Goal: Task Accomplishment & Management: Use online tool/utility

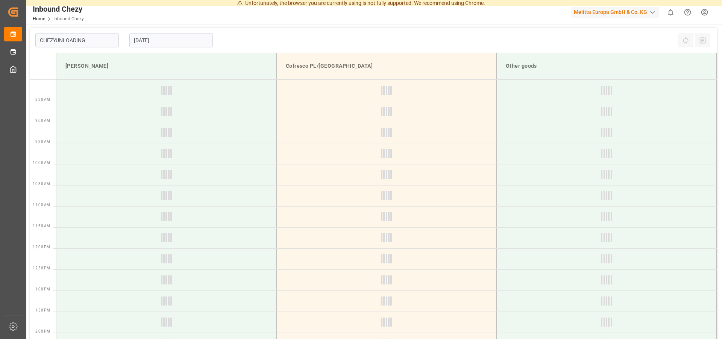
type input "Chezy Unloading"
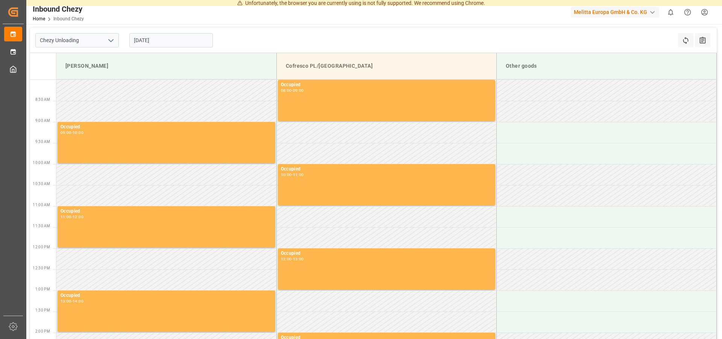
click at [158, 39] on input "[DATE]" at bounding box center [170, 40] width 83 height 14
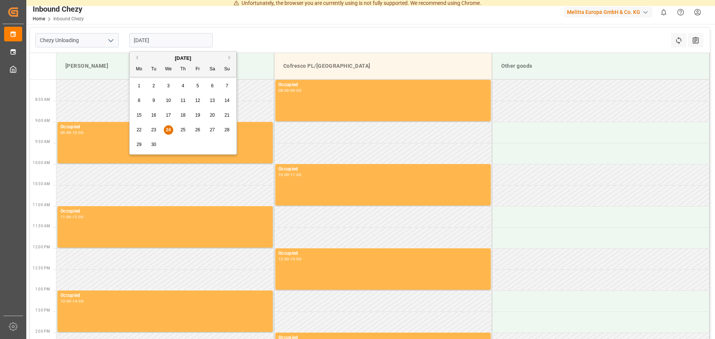
click at [230, 56] on button "Next Month" at bounding box center [231, 57] width 5 height 5
click at [180, 87] on div "2" at bounding box center [183, 86] width 9 height 9
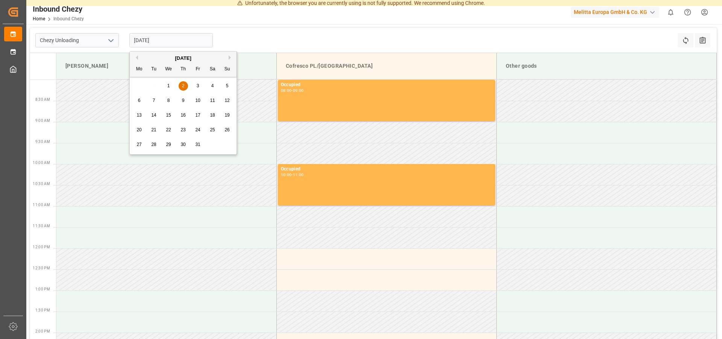
click at [161, 42] on input "[DATE]" at bounding box center [170, 40] width 83 height 14
click at [168, 87] on span "1" at bounding box center [168, 85] width 3 height 5
type input "[DATE]"
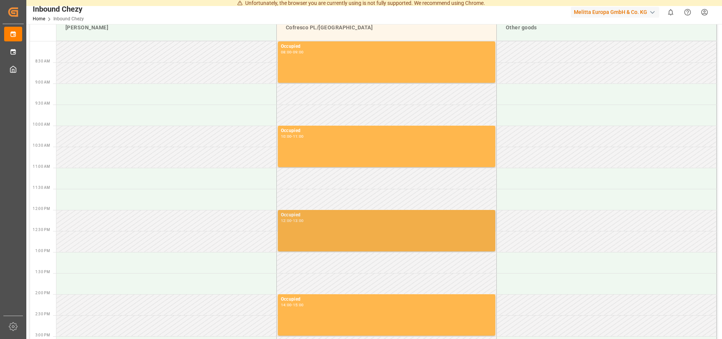
scroll to position [153, 0]
